Goal: Task Accomplishment & Management: Use online tool/utility

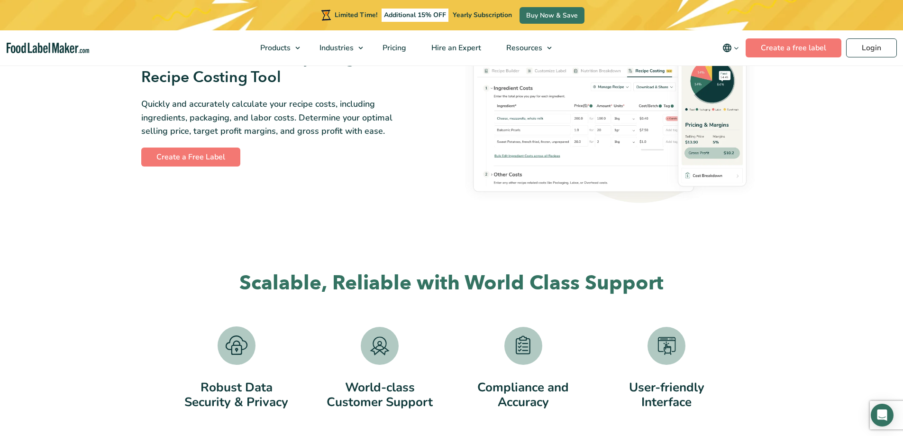
scroll to position [1518, 0]
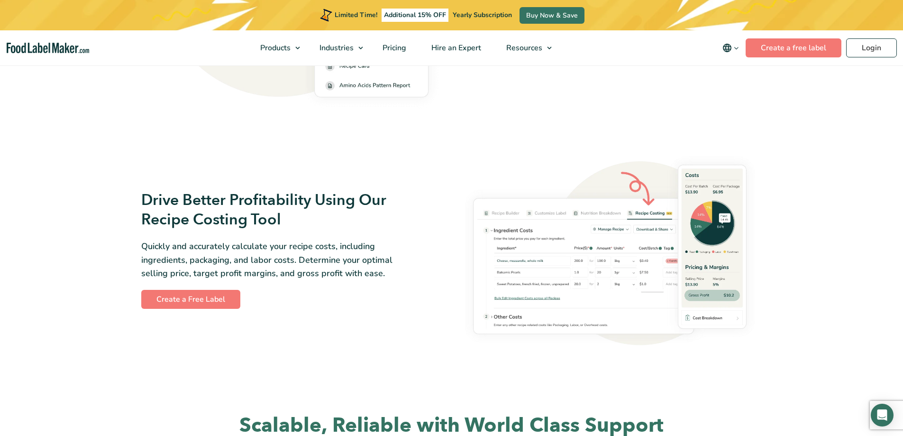
click at [622, 285] on img at bounding box center [610, 249] width 305 height 201
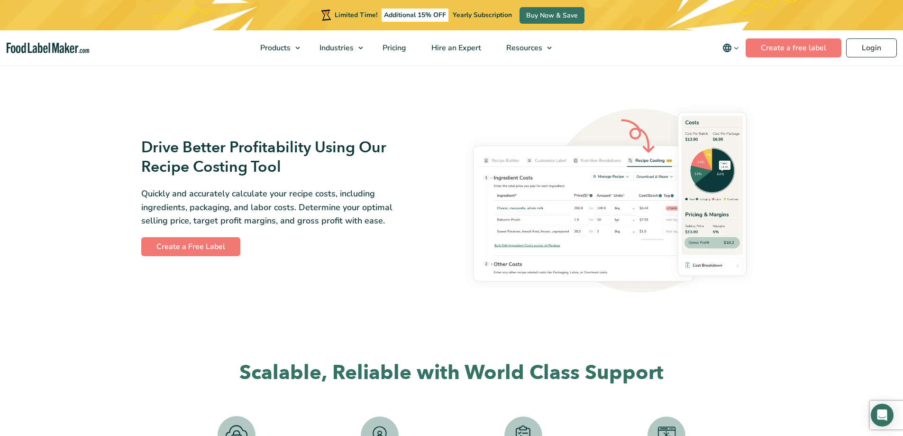
scroll to position [1612, 0]
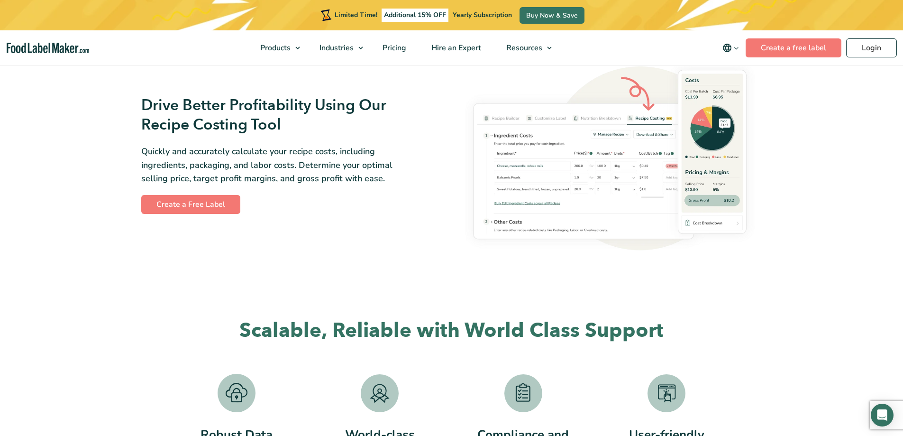
click at [704, 299] on section "Scalable, Reliable with World Class Support Robust Data Security & Privacy Worl…" at bounding box center [451, 404] width 903 height 219
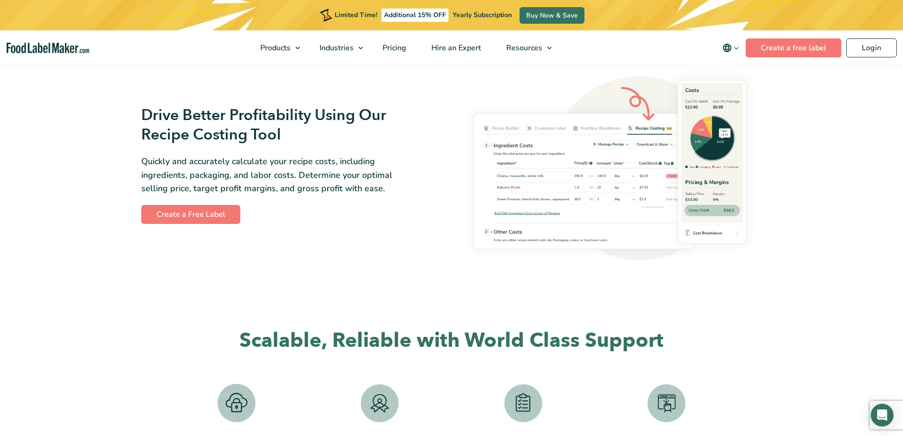
scroll to position [1565, 0]
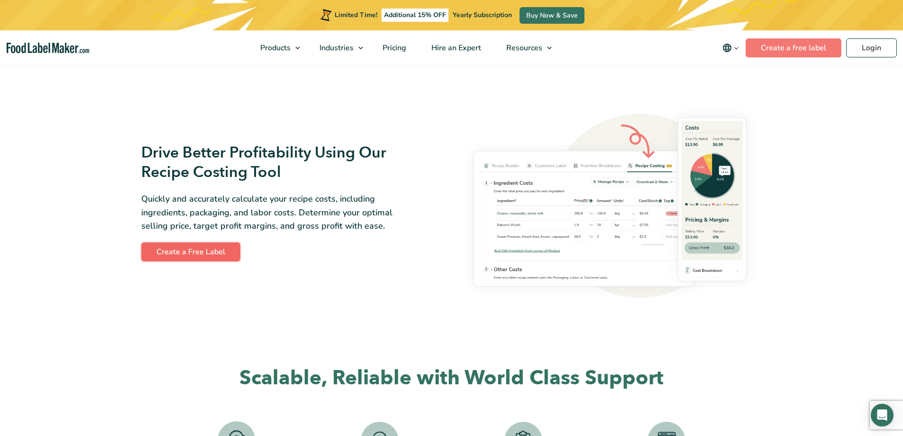
click at [198, 250] on link "Create a Free Label" at bounding box center [190, 251] width 99 height 19
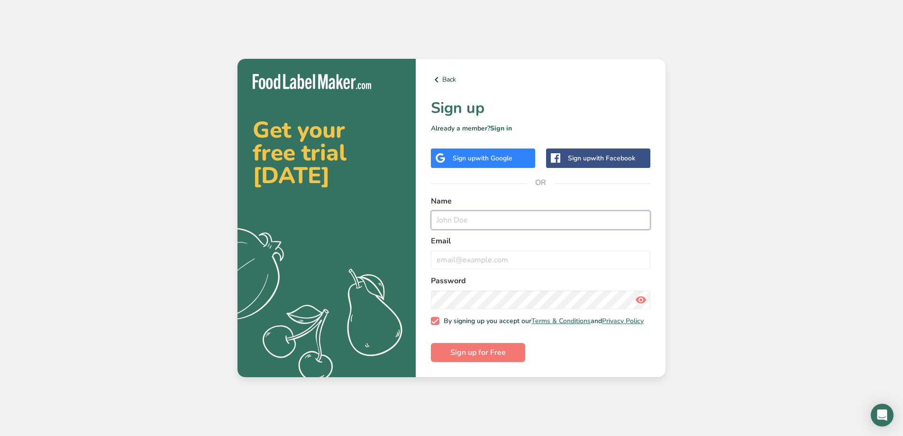
click at [470, 217] on input "text" at bounding box center [541, 220] width 220 height 19
type input "massiel hidalgo"
click at [456, 254] on input "email" at bounding box center [541, 259] width 220 height 19
type input "foodie@spicedupusa.com"
click at [486, 353] on span "Sign up for Free" at bounding box center [478, 352] width 55 height 11
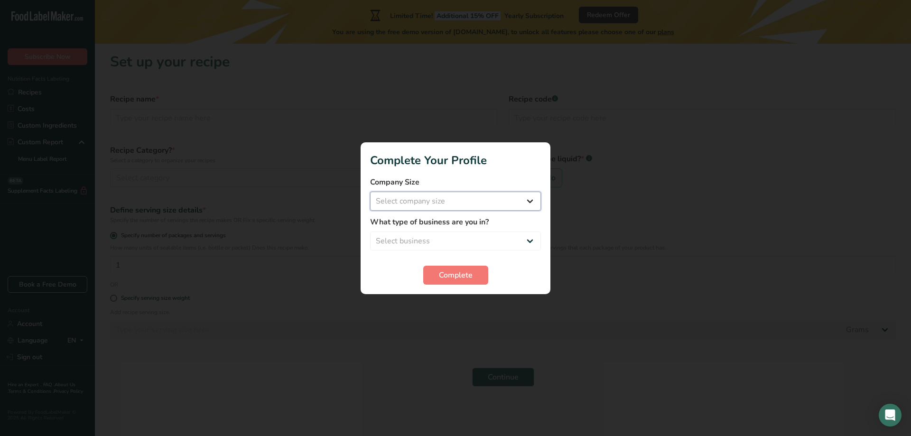
click at [533, 201] on select "Select company size Fewer than 10 Employees 10 to 50 Employees 51 to 500 Employ…" at bounding box center [455, 201] width 171 height 19
select select "1"
click at [370, 192] on select "Select company size Fewer than 10 Employees 10 to 50 Employees 51 to 500 Employ…" at bounding box center [455, 201] width 171 height 19
click at [532, 244] on select "Select business Packaged Food Manufacturer Restaurant & Cafe Bakery Meal Plans …" at bounding box center [455, 240] width 171 height 19
select select "1"
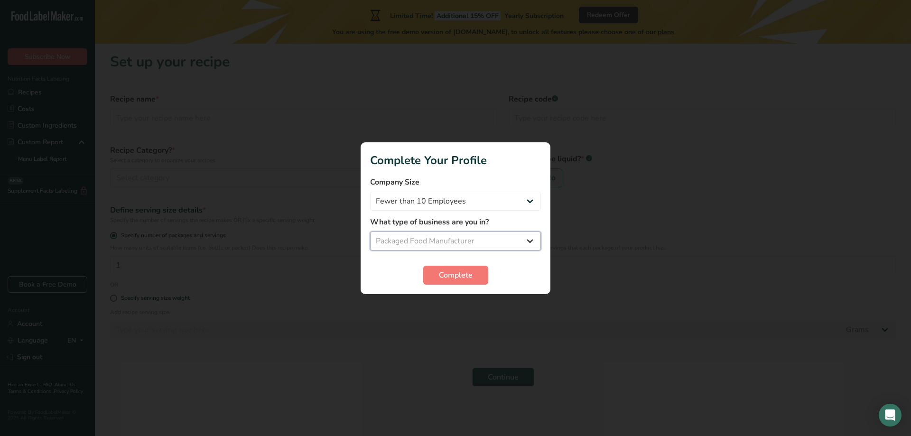
click at [370, 231] on select "Select business Packaged Food Manufacturer Restaurant & Cafe Bakery Meal Plans …" at bounding box center [455, 240] width 171 height 19
click at [472, 275] on span "Complete" at bounding box center [456, 274] width 34 height 11
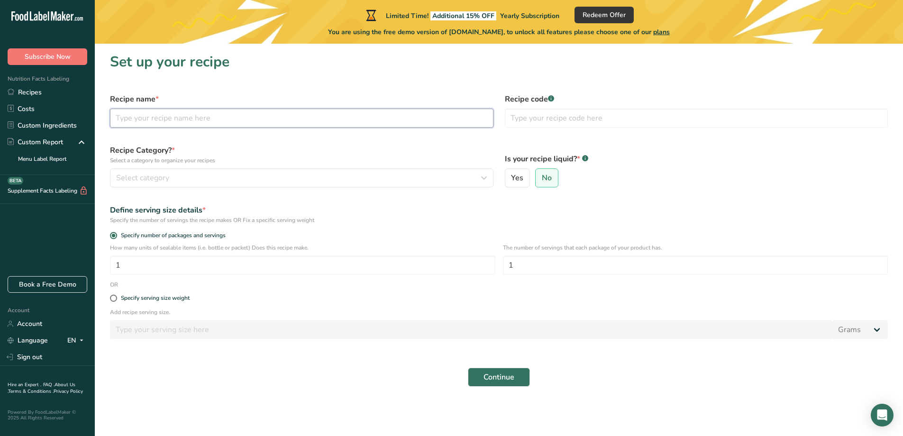
click at [169, 121] on input "text" at bounding box center [302, 118] width 384 height 19
click at [210, 124] on input "text" at bounding box center [302, 118] width 384 height 19
type input "AL PASTOR SEASONING"
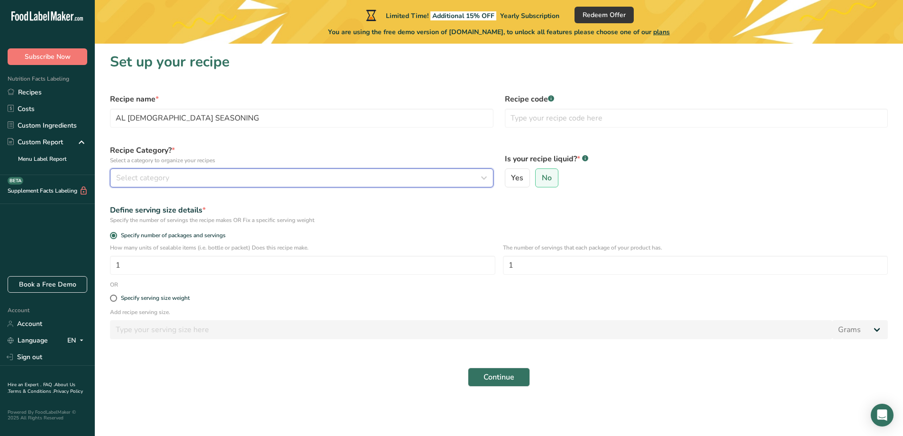
click at [203, 179] on div "Select category" at bounding box center [299, 177] width 366 height 11
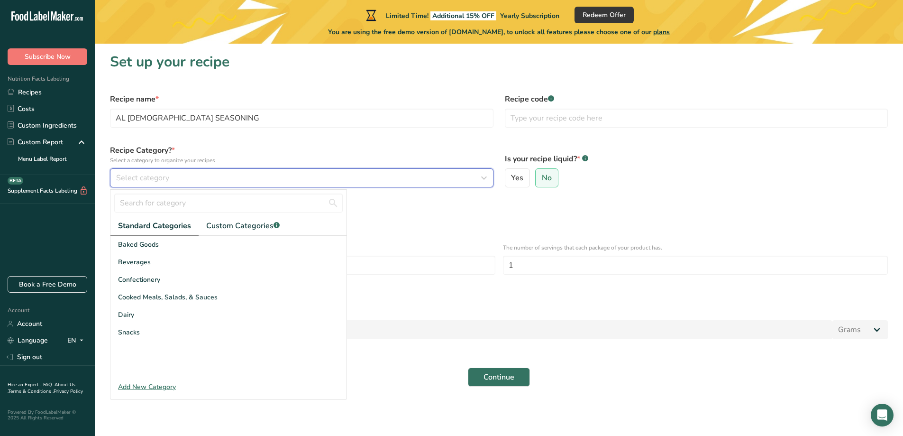
click at [203, 179] on div "Select category" at bounding box center [299, 177] width 366 height 11
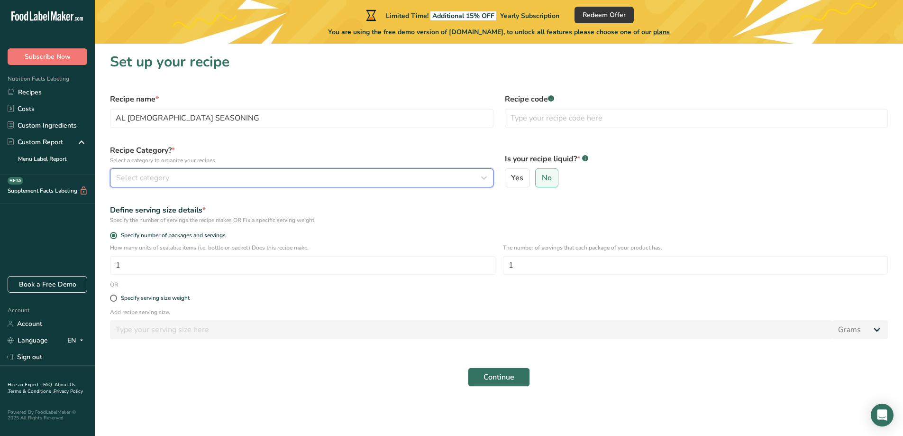
click at [203, 179] on div "Select category" at bounding box center [299, 177] width 366 height 11
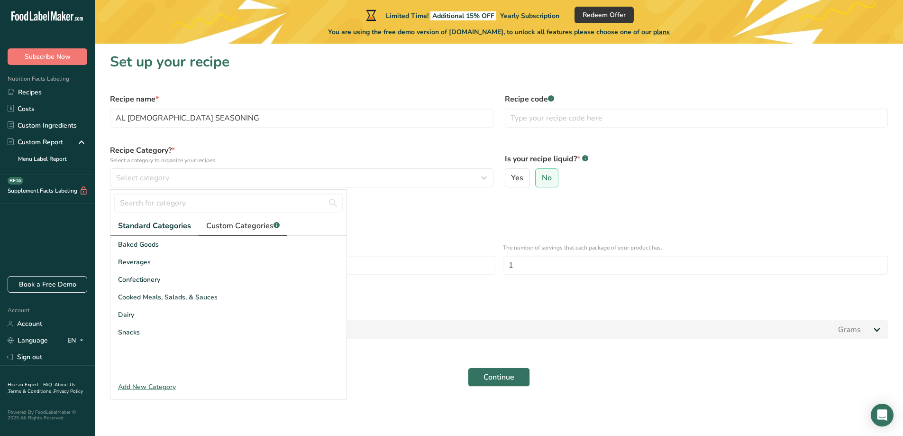
click at [249, 225] on span "Custom Categories .a-a{fill:#347362;}.b-a{fill:#fff;}" at bounding box center [243, 225] width 74 height 11
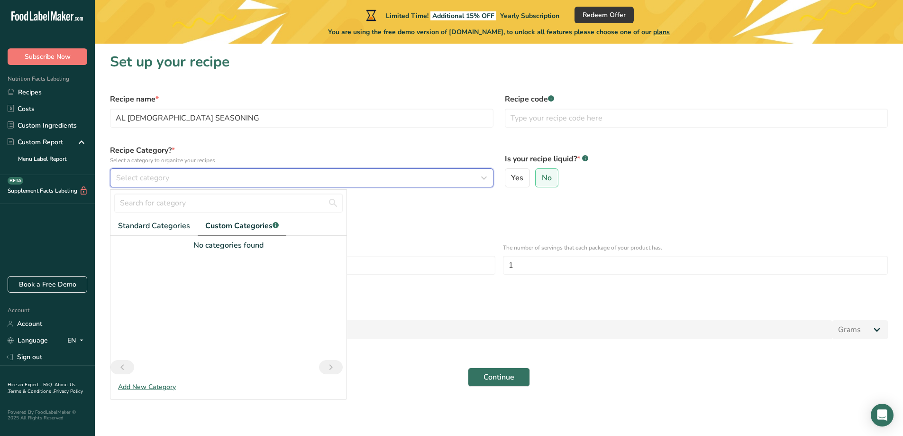
click at [192, 174] on div "Select category" at bounding box center [299, 177] width 366 height 11
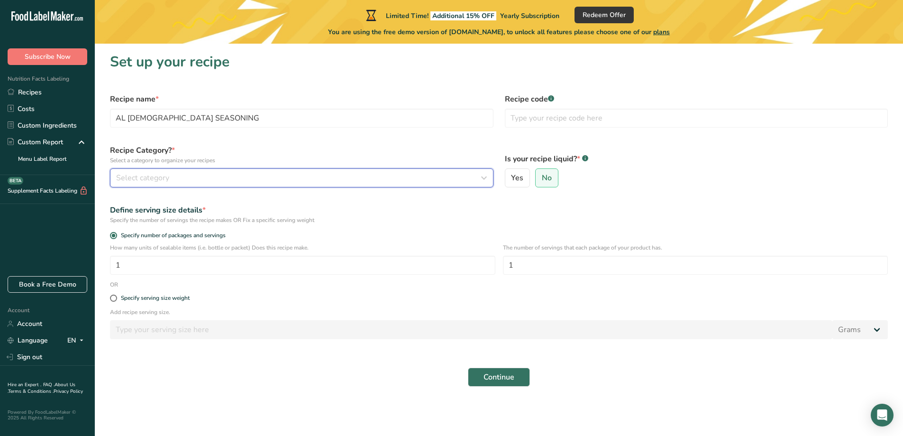
click at [192, 173] on div "Select category" at bounding box center [299, 177] width 366 height 11
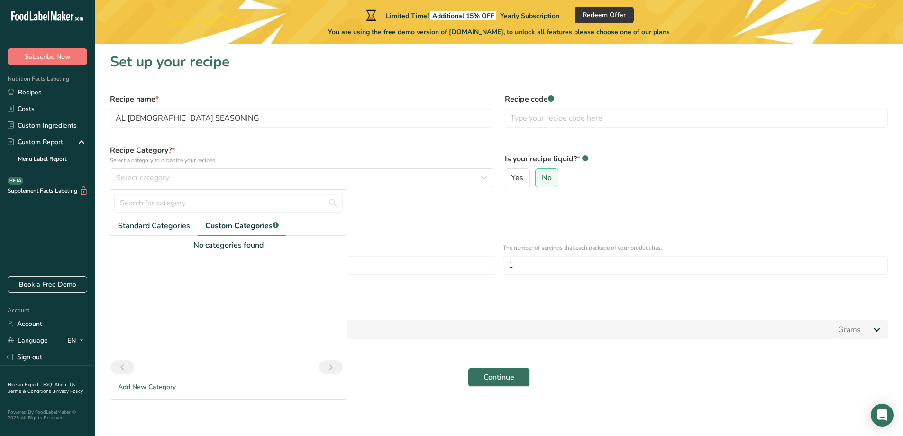
click at [158, 388] on div "Add New Category" at bounding box center [228, 387] width 236 height 10
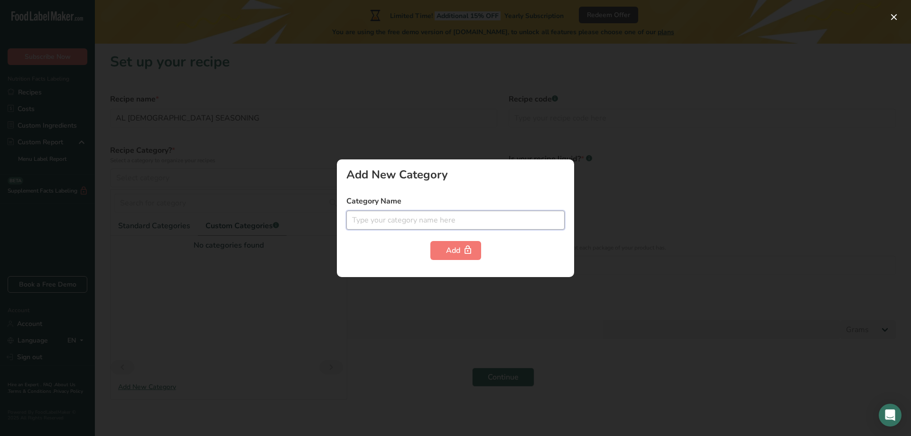
click at [380, 224] on input "text" at bounding box center [455, 220] width 218 height 19
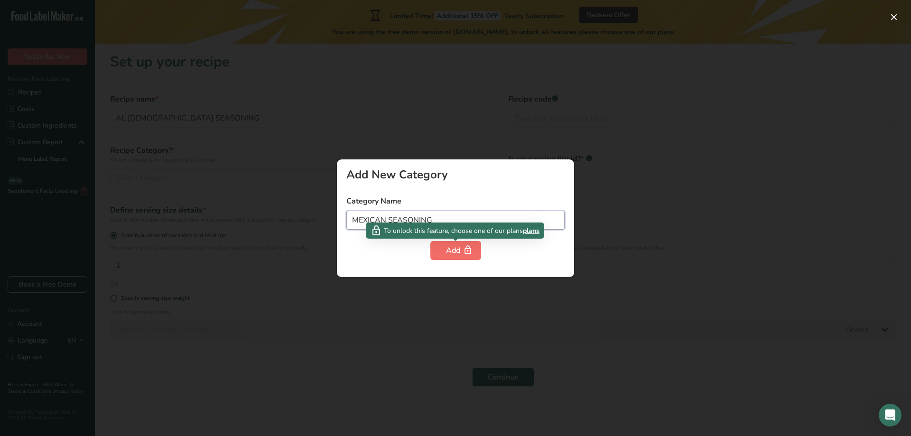
type input "MEXICAN SEASONING"
click at [459, 247] on div "Add" at bounding box center [455, 250] width 19 height 11
click at [448, 253] on div "Add" at bounding box center [455, 250] width 19 height 11
click at [497, 303] on div at bounding box center [455, 218] width 911 height 436
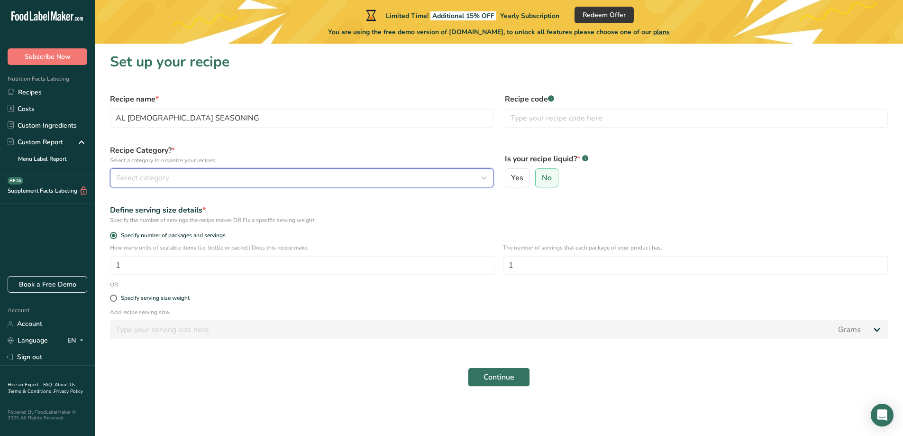
click at [265, 179] on div "Select category" at bounding box center [299, 177] width 366 height 11
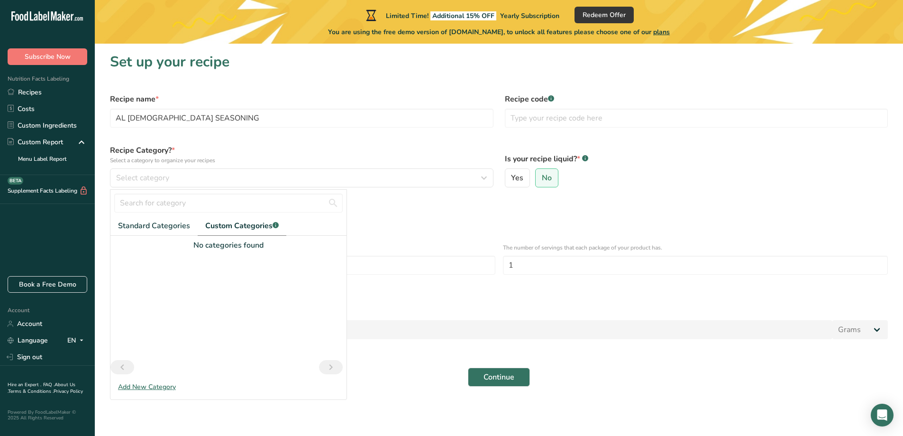
click at [153, 385] on div "Add New Category" at bounding box center [228, 387] width 236 height 10
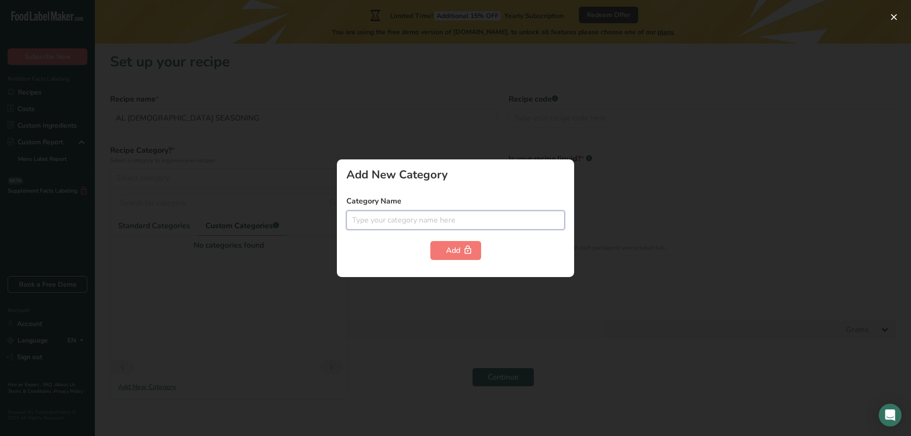
click at [399, 225] on input "text" at bounding box center [455, 220] width 218 height 19
type input "MEXICAN"
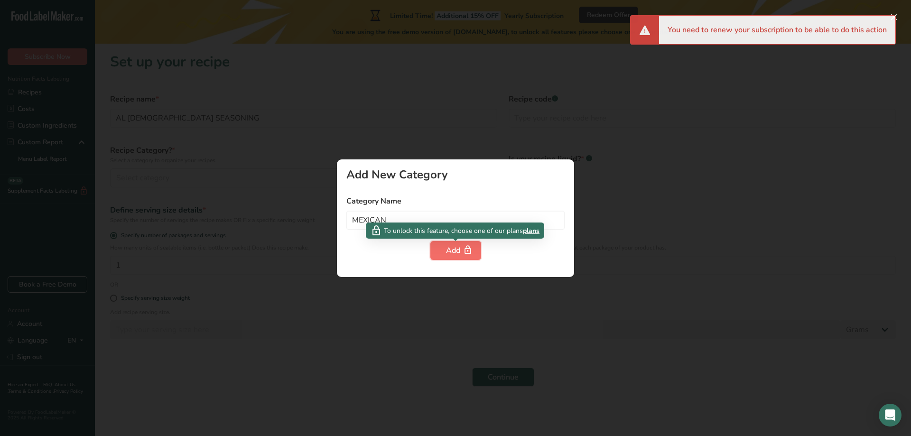
click at [453, 250] on div "Add" at bounding box center [455, 250] width 19 height 11
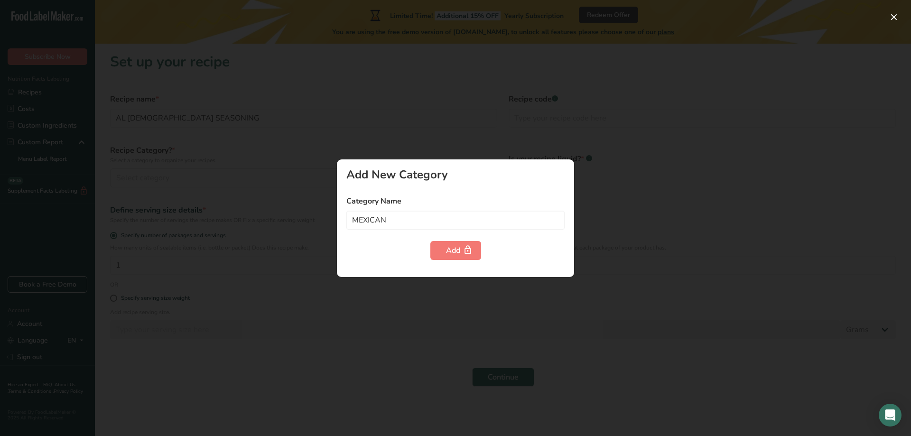
click at [617, 168] on div at bounding box center [455, 218] width 911 height 436
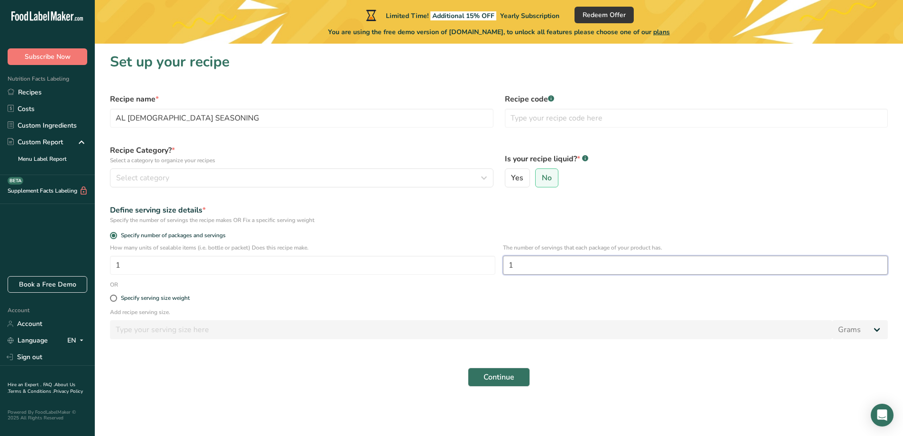
click at [514, 266] on input "1" at bounding box center [696, 265] width 386 height 19
type input "104"
click at [335, 313] on p "Add recipe serving size." at bounding box center [499, 312] width 778 height 9
click at [112, 300] on span at bounding box center [113, 297] width 7 height 7
click at [112, 300] on input "Specify serving size weight" at bounding box center [113, 298] width 6 height 6
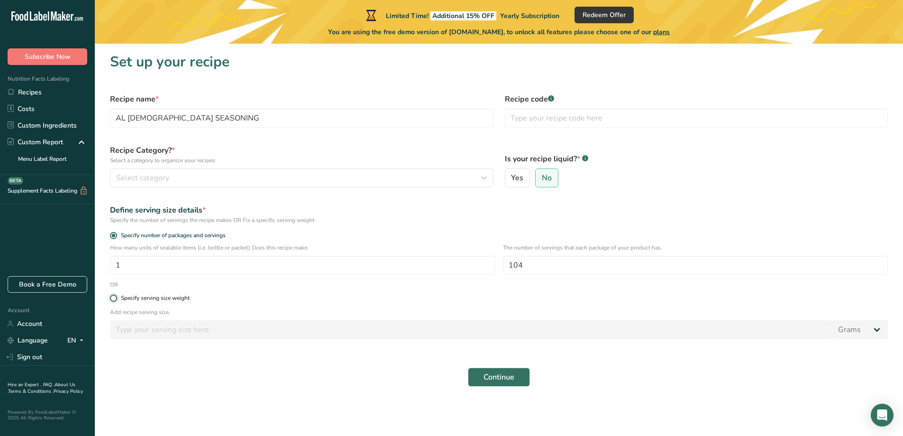
radio input "true"
radio input "false"
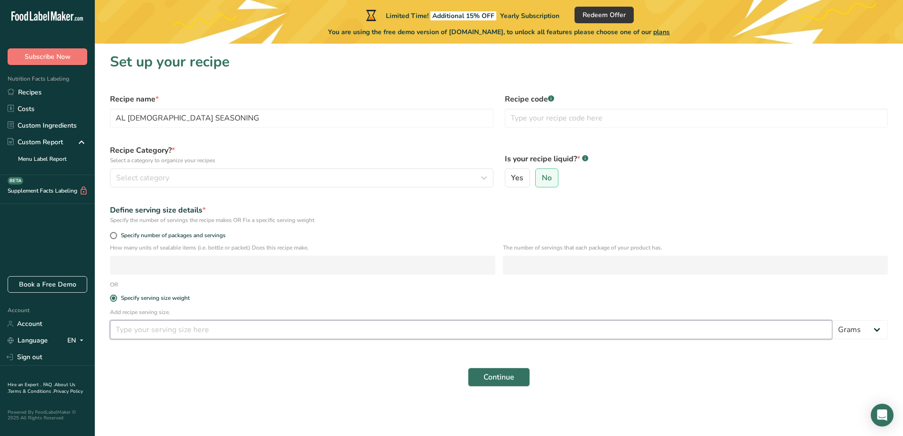
click at [168, 333] on input "number" at bounding box center [471, 329] width 723 height 19
type input "0.8"
click at [498, 375] on span "Continue" at bounding box center [499, 376] width 31 height 11
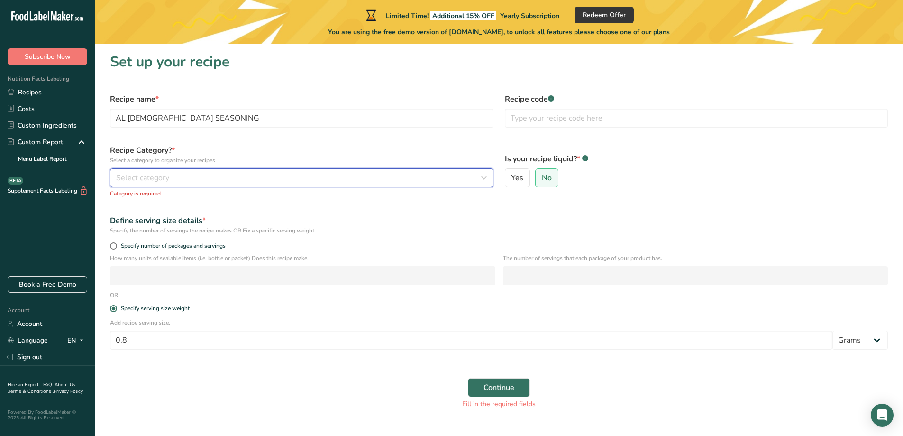
click at [184, 177] on div "Select category" at bounding box center [299, 177] width 366 height 11
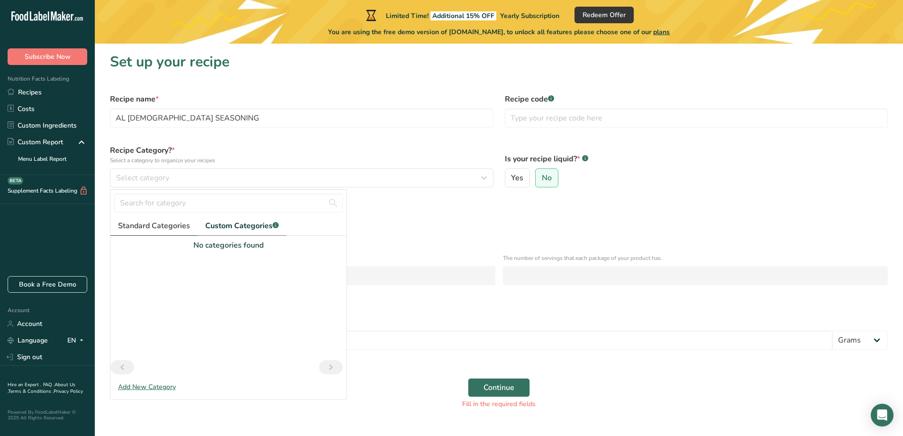
click at [162, 227] on span "Standard Categories" at bounding box center [154, 225] width 72 height 11
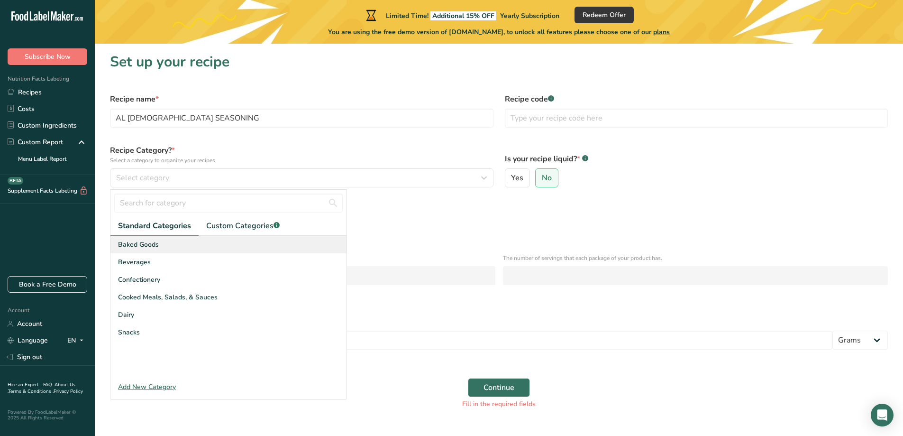
click at [155, 242] on span "Baked Goods" at bounding box center [138, 244] width 41 height 10
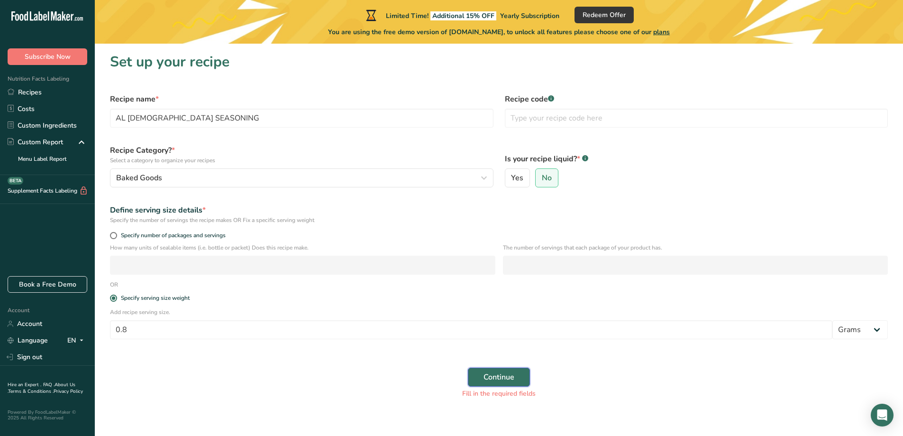
click at [491, 370] on button "Continue" at bounding box center [499, 377] width 62 height 19
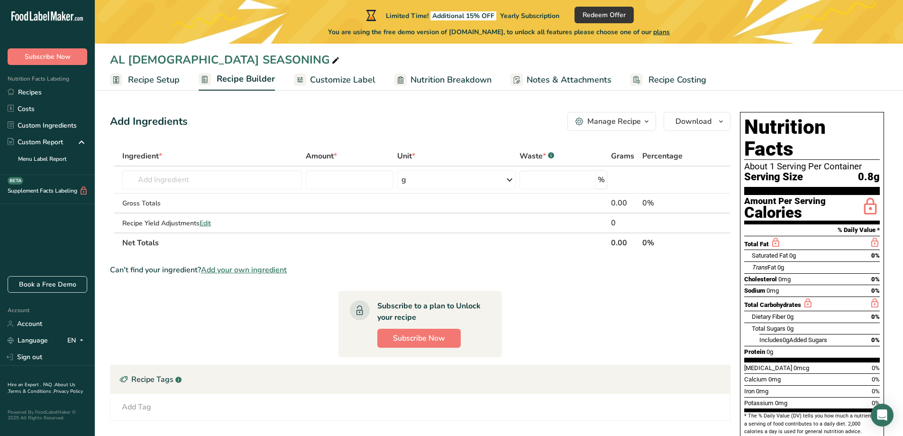
click at [152, 79] on span "Recipe Setup" at bounding box center [154, 80] width 52 height 13
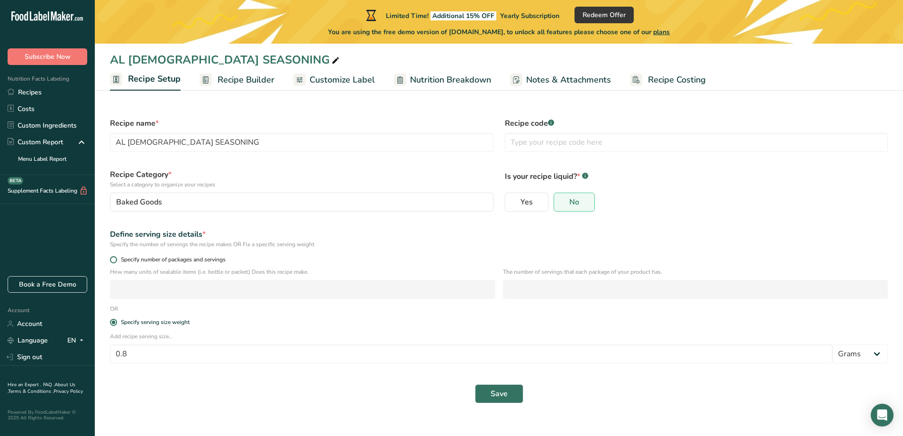
click at [116, 259] on span at bounding box center [113, 259] width 7 height 7
click at [116, 259] on input "Specify number of packages and servings" at bounding box center [113, 260] width 6 height 6
radio input "true"
radio input "false"
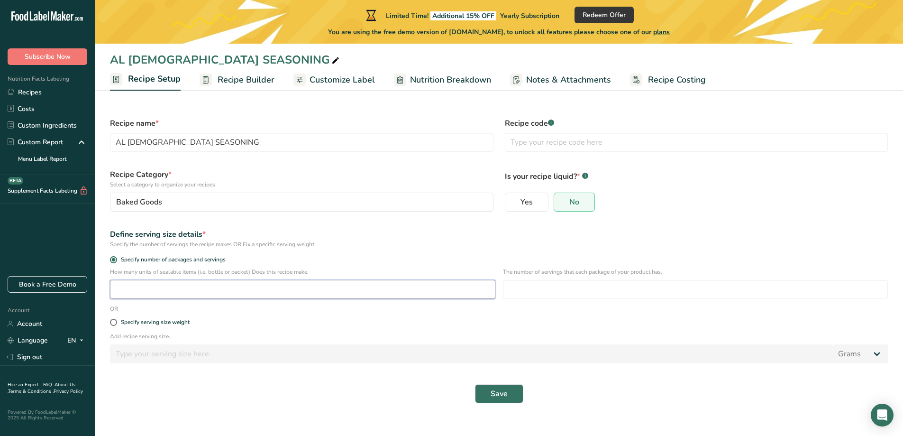
click at [152, 291] on input "number" at bounding box center [303, 289] width 386 height 19
click at [559, 294] on input "number" at bounding box center [696, 289] width 386 height 19
click at [143, 297] on input "104" at bounding box center [303, 289] width 386 height 19
type input "1"
click at [567, 289] on input "number" at bounding box center [696, 289] width 386 height 19
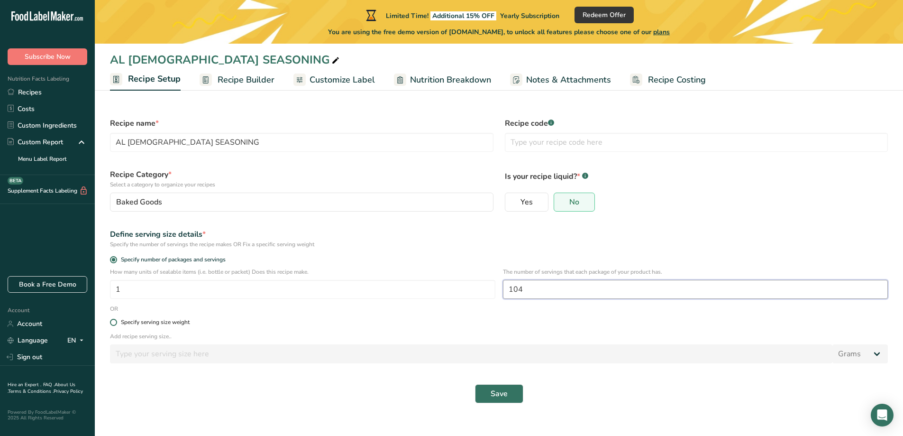
type input "104"
click at [113, 321] on span at bounding box center [113, 322] width 7 height 7
click at [113, 321] on input "Specify serving size weight" at bounding box center [113, 322] width 6 height 6
radio input "true"
radio input "false"
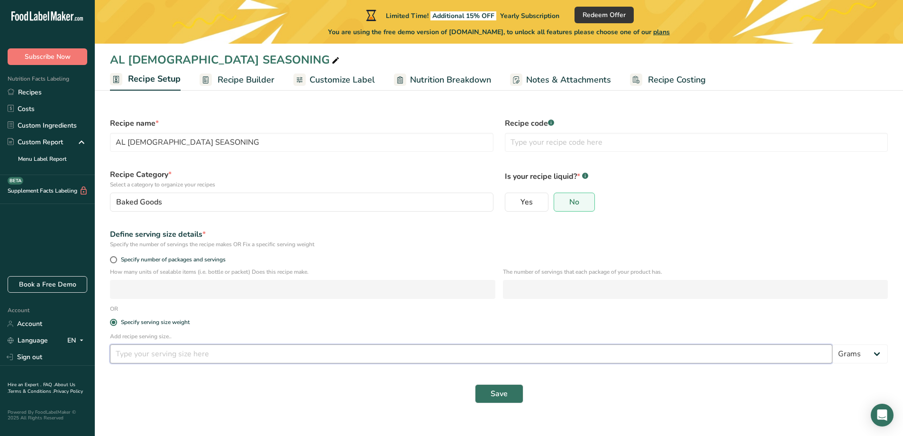
click at [152, 354] on input "number" at bounding box center [471, 353] width 723 height 19
type input "0.8"
click at [503, 396] on span "Save" at bounding box center [499, 393] width 17 height 11
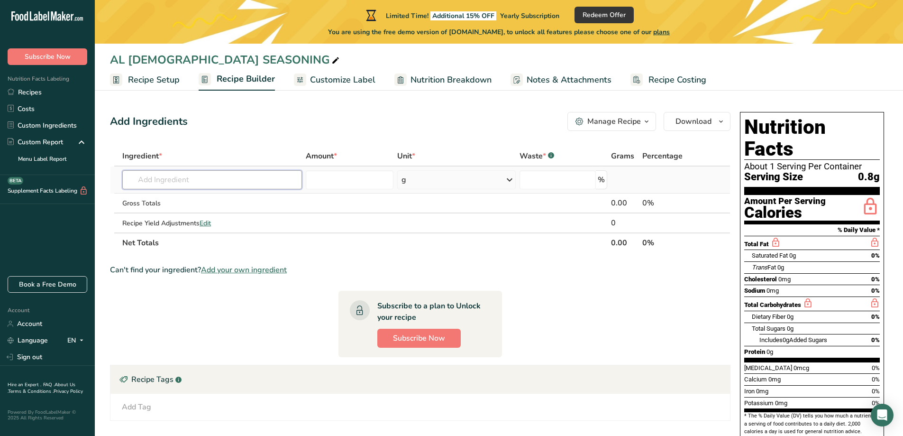
click at [148, 177] on input "text" at bounding box center [212, 179] width 180 height 19
paste input "MINCED ONION"
type input "MINCED ONION"
click at [170, 197] on p "Dried Minced Onion" at bounding box center [164, 199] width 68 height 10
type input "Dried Minced Onion"
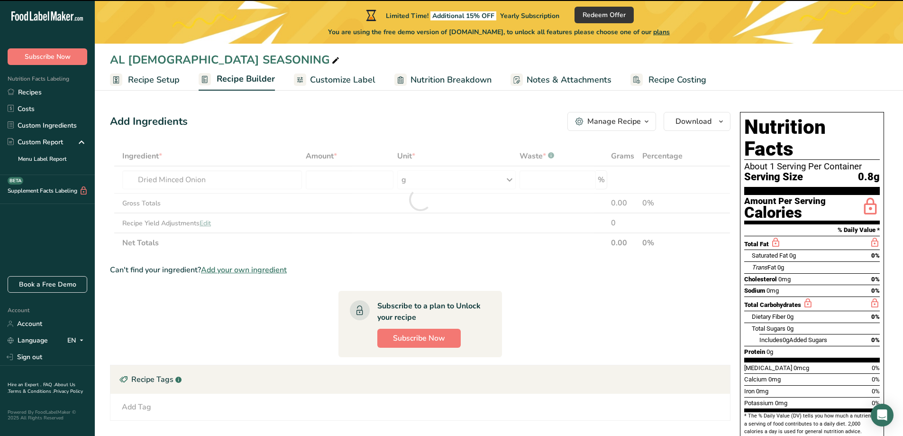
type input "0"
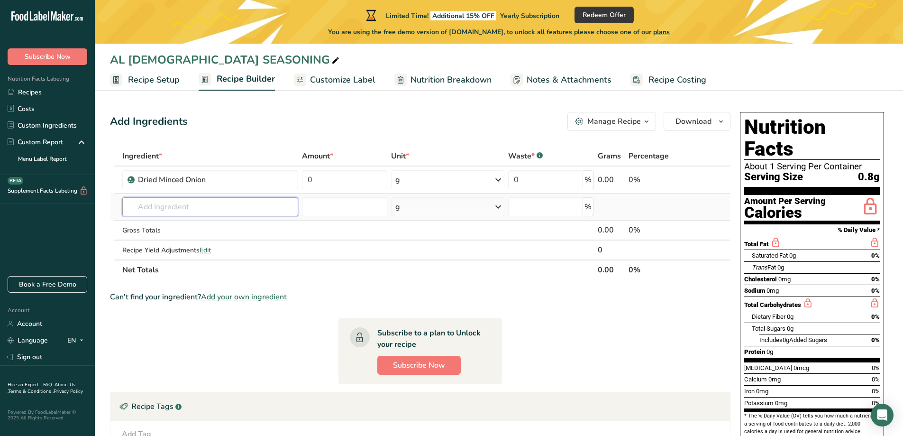
click at [150, 203] on input "text" at bounding box center [210, 206] width 176 height 19
paste input "CASCABEL CHILI POWDER"
type input "CASCABEL CHILI POWDER"
click at [375, 237] on td at bounding box center [344, 231] width 89 height 20
click at [199, 207] on input "text" at bounding box center [210, 206] width 176 height 19
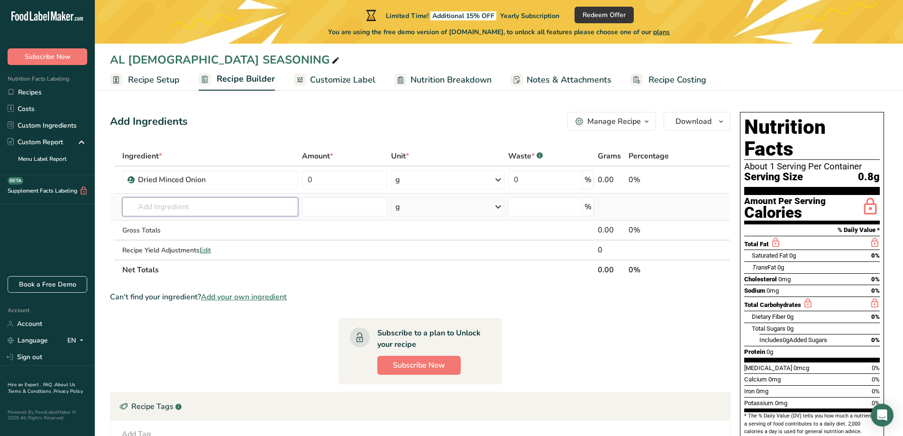
paste input "CASCABEL CHILI POWDER"
type input "CASCABEL CHILI POWDER"
click at [169, 239] on div "Add your own ingredient" at bounding box center [210, 242] width 161 height 10
click at [190, 239] on div "Add your own ingredient" at bounding box center [210, 242] width 161 height 10
click at [188, 208] on input "text" at bounding box center [210, 206] width 176 height 19
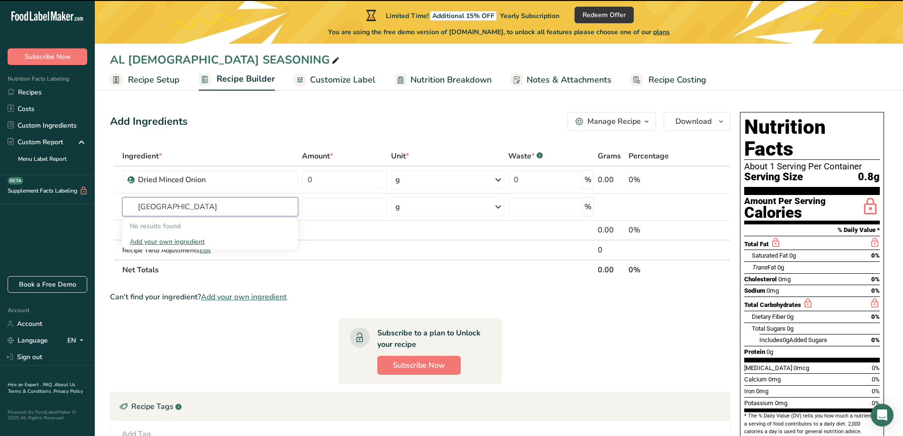
type input "CHILE"
click at [284, 351] on section "Ingredient * Amount * Unit * Waste * .a-a{fill:#347362;}.b-a{fill:#fff;} Grams …" at bounding box center [420, 369] width 621 height 446
click at [229, 211] on input "text" at bounding box center [210, 206] width 176 height 19
type input "C"
drag, startPoint x: 148, startPoint y: 204, endPoint x: 90, endPoint y: 203, distance: 57.9
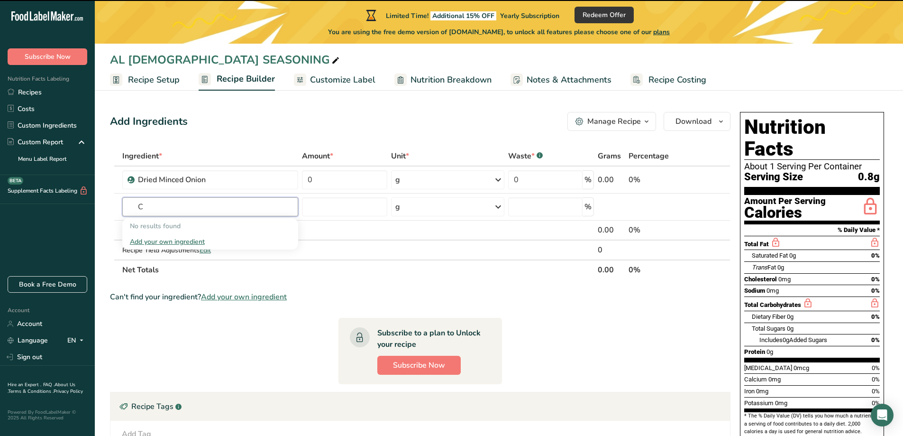
click at [90, 203] on div ".a-20{fill:#fff;} Subscribe Now Nutrition Facts Labeling Recipes Costs Custom I…" at bounding box center [451, 311] width 903 height 622
paste input "CASCABEL CHILI POWDER"
type input "CASCABEL CHILI POWDER"
click at [261, 281] on section "Ingredient * Amount * Unit * Waste * .a-a{fill:#347362;}.b-a{fill:#fff;} Grams …" at bounding box center [420, 369] width 621 height 446
click at [144, 207] on input "text" at bounding box center [210, 206] width 176 height 19
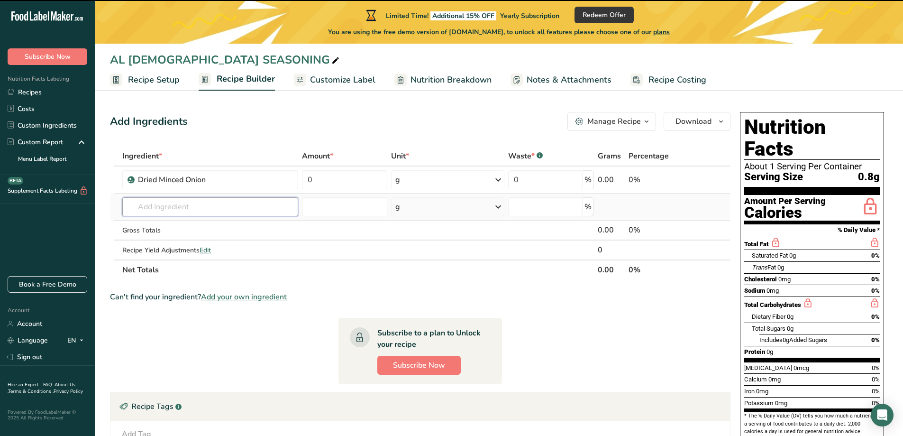
paste input "ANCHO CHILI FLAKES"
type input "ANCHO CHILI FLAKES"
click at [370, 289] on section "Ingredient * Amount * Unit * Waste * .a-a{fill:#347362;}.b-a{fill:#fff;} Grams …" at bounding box center [420, 369] width 621 height 446
click at [164, 205] on input "text" at bounding box center [210, 206] width 176 height 19
paste input "PINEAPPLE POWDER"
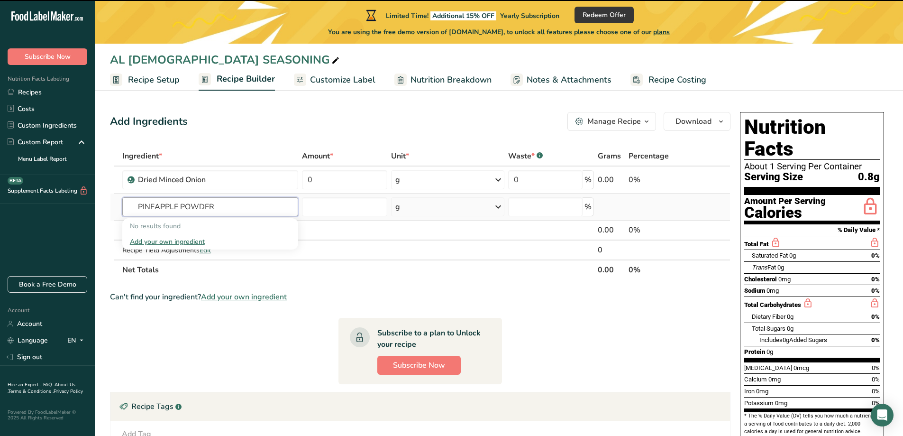
type input "PINEAPPLE POWDER"
click at [183, 240] on div "Add your own ingredient" at bounding box center [210, 242] width 161 height 10
click at [331, 79] on span "Customize Label" at bounding box center [342, 80] width 65 height 13
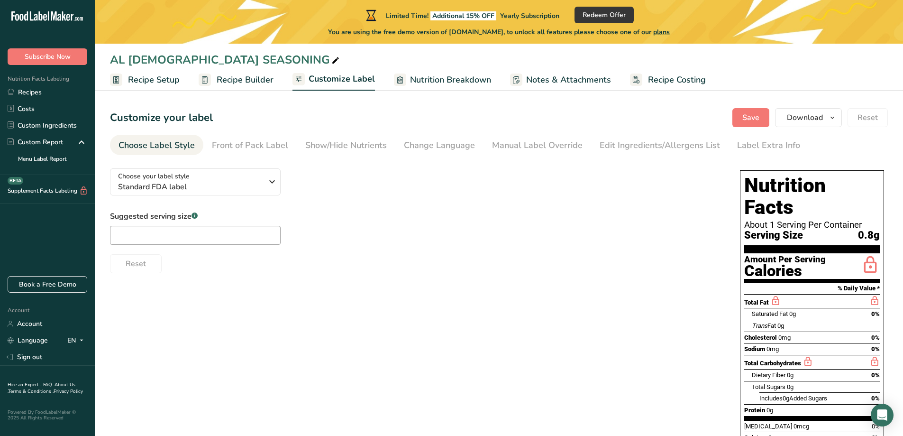
click at [438, 83] on span "Nutrition Breakdown" at bounding box center [450, 80] width 81 height 13
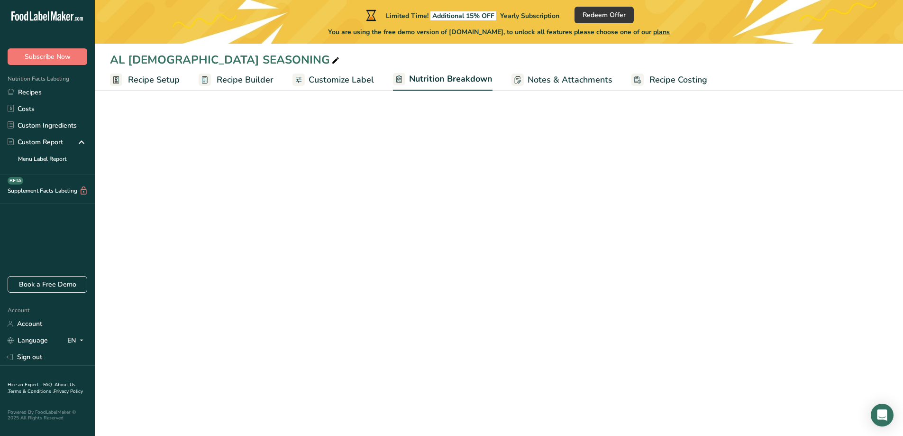
select select "Calories"
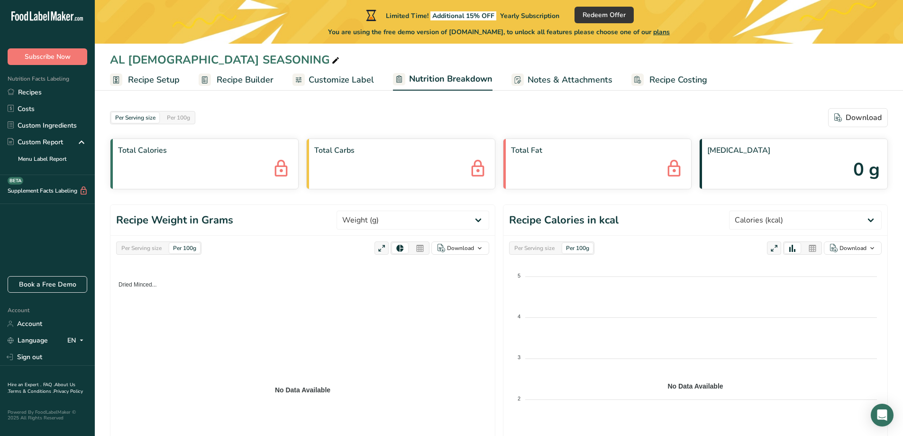
click at [567, 79] on span "Notes & Attachments" at bounding box center [570, 80] width 85 height 13
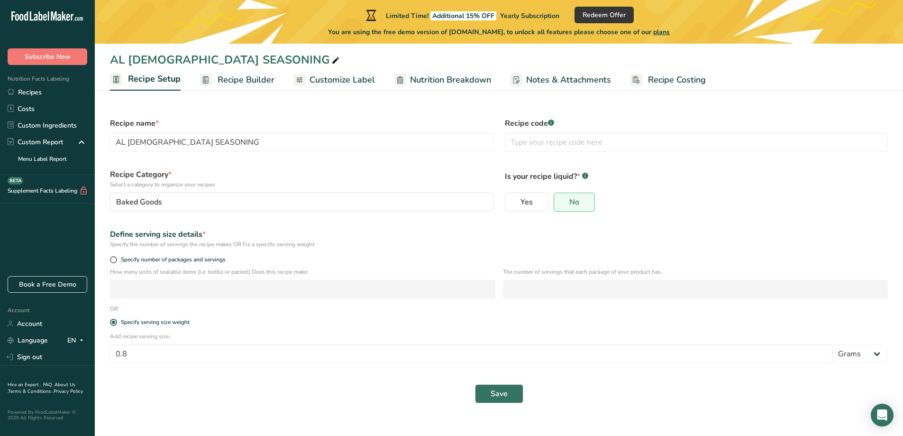
click at [662, 80] on span "Recipe Costing" at bounding box center [677, 80] width 58 height 13
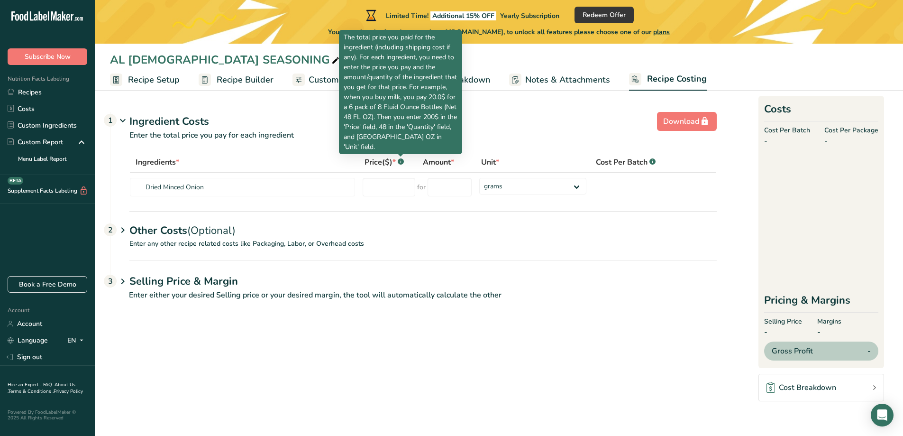
click at [400, 162] on rect at bounding box center [401, 161] width 6 height 6
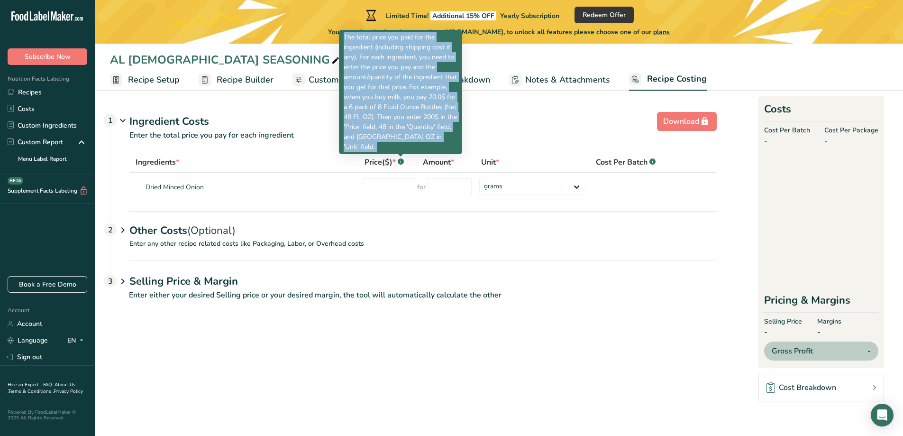
drag, startPoint x: 433, startPoint y: 145, endPoint x: 402, endPoint y: 161, distance: 35.0
click at [402, 159] on body ".a-20{fill:#fff;} Subscribe Now Nutrition Facts Labeling Recipes Costs Custom I…" at bounding box center [451, 218] width 903 height 436
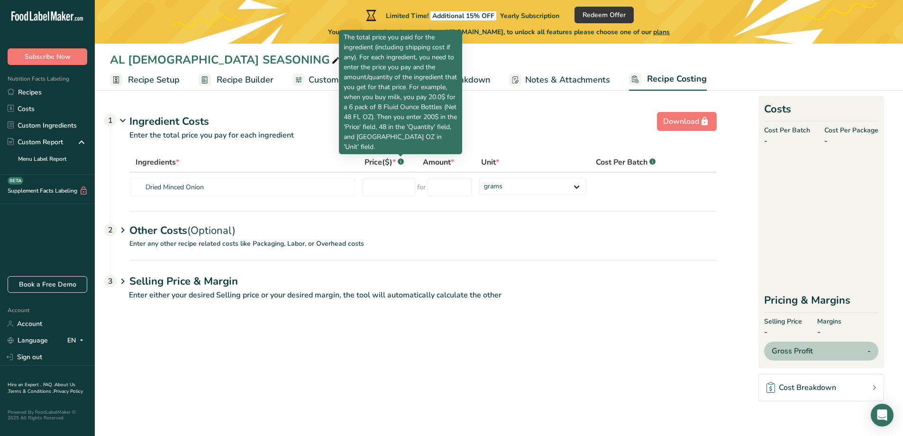
click at [401, 162] on rect at bounding box center [401, 161] width 6 height 6
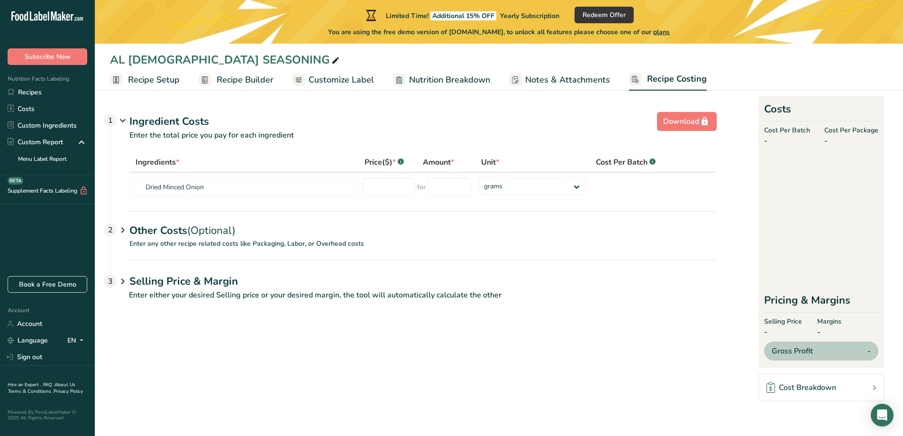
click at [402, 160] on rect at bounding box center [401, 161] width 6 height 6
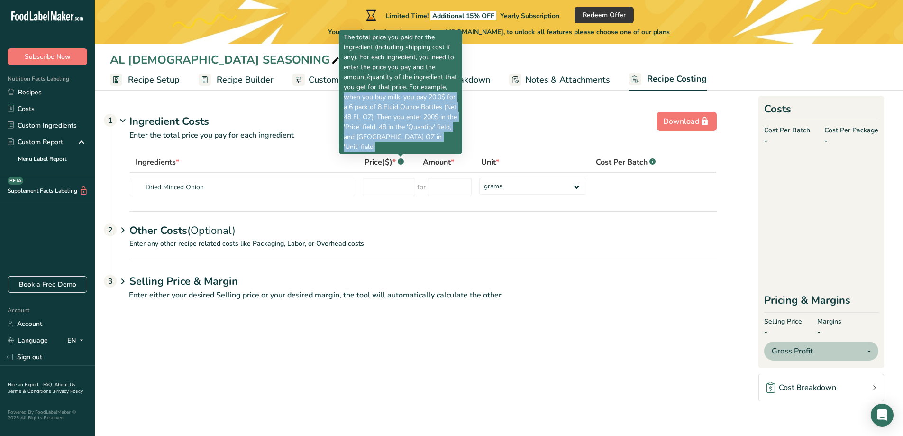
drag, startPoint x: 433, startPoint y: 146, endPoint x: 406, endPoint y: 99, distance: 53.8
click at [406, 99] on p "The total price you paid for the ingredient (including shipping cost if any). F…" at bounding box center [401, 92] width 114 height 120
copy p ". For example, when you buy milk, you pay 20.0$ for a 6 pack of 8 Fluid Ounce B…"
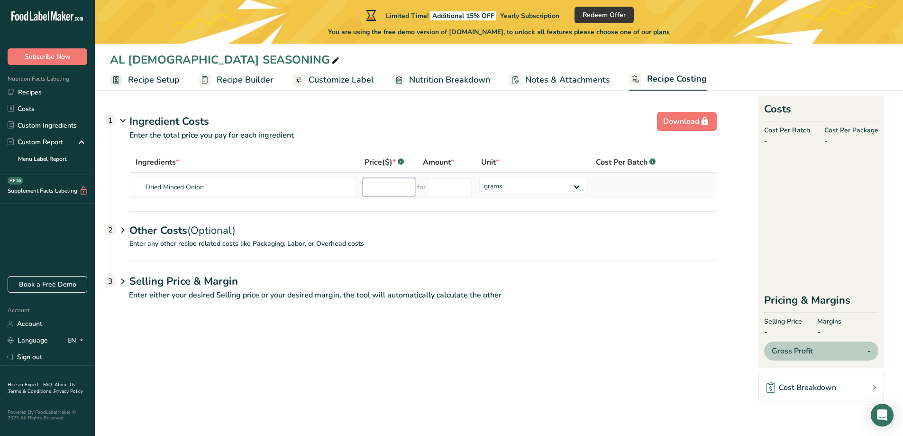
click at [401, 186] on input "number" at bounding box center [389, 187] width 53 height 18
type input "140"
click at [456, 186] on input "number" at bounding box center [450, 187] width 44 height 18
type input "12"
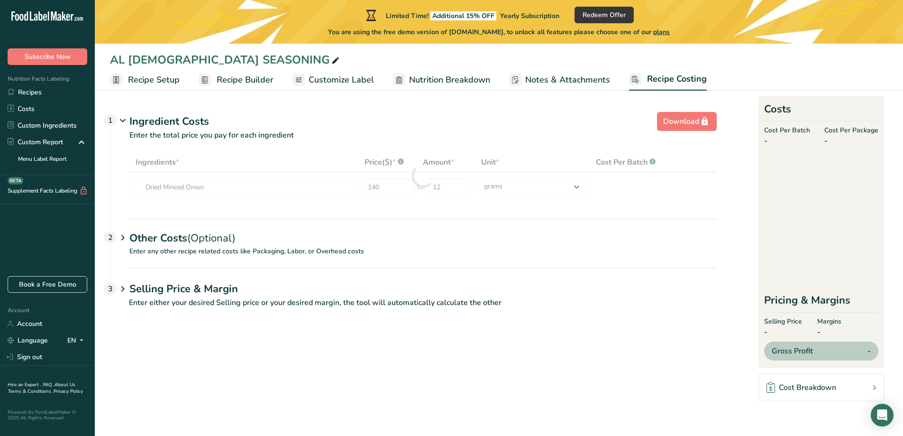
click at [566, 230] on div "Other Costs (Optional) 2" at bounding box center [423, 233] width 588 height 28
